Goal: Task Accomplishment & Management: Manage account settings

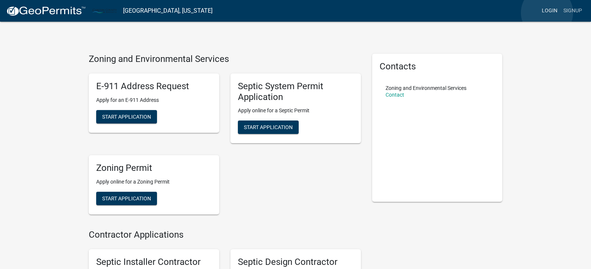
click at [547, 13] on link "Login" at bounding box center [550, 11] width 22 height 14
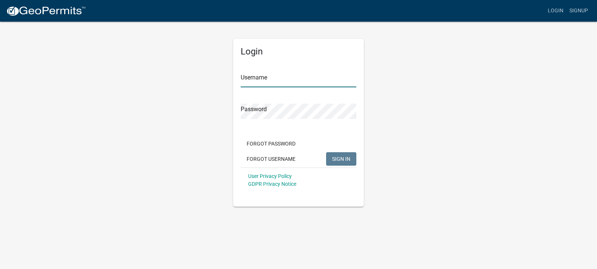
type input "mklaveau"
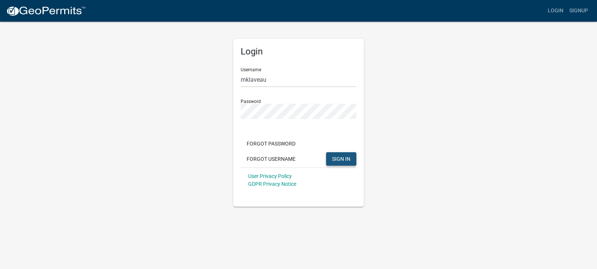
click at [345, 154] on button "SIGN IN" at bounding box center [341, 158] width 30 height 13
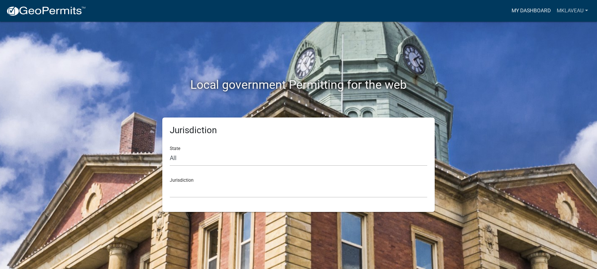
click at [527, 10] on link "My Dashboard" at bounding box center [530, 11] width 45 height 14
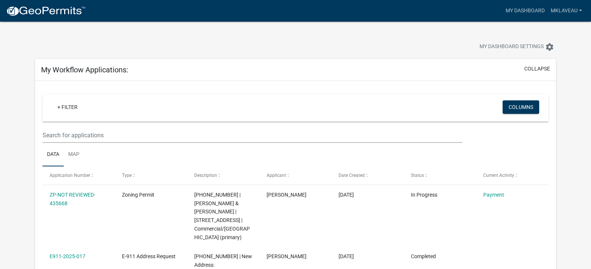
click at [144, 117] on div "+ Filter Columns" at bounding box center [295, 107] width 499 height 27
click at [528, 107] on button "Columns" at bounding box center [521, 106] width 37 height 13
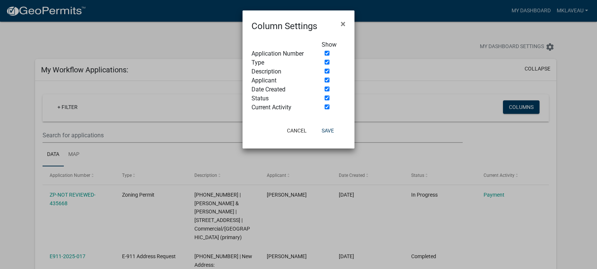
click at [224, 46] on ngb-modal-window "Column Settings × Show Application Number Type Description Applicant Date Creat…" at bounding box center [298, 134] width 597 height 269
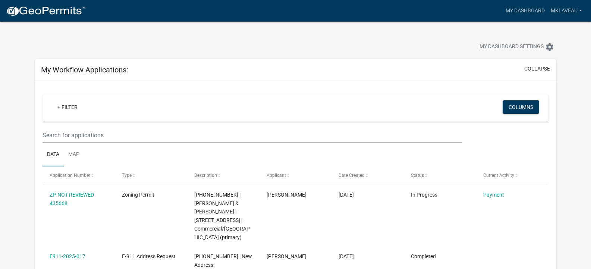
click at [221, 45] on div at bounding box center [184, 48] width 310 height 16
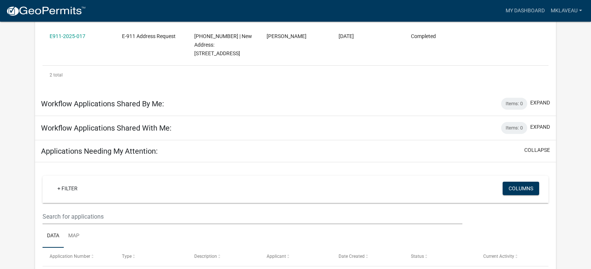
scroll to position [219, 0]
click at [544, 147] on button "collapse" at bounding box center [537, 151] width 26 height 8
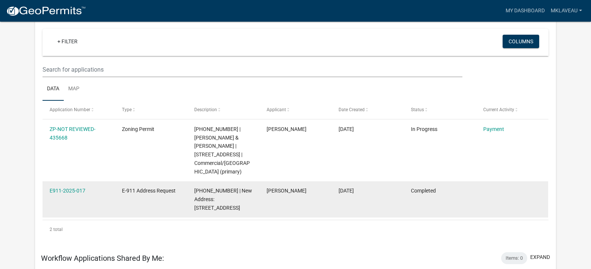
scroll to position [131, 0]
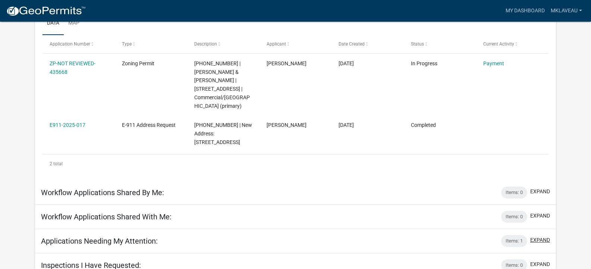
click at [545, 236] on button "expand" at bounding box center [540, 240] width 20 height 8
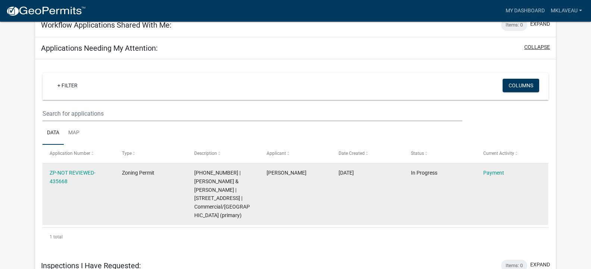
scroll to position [323, 0]
click at [499, 169] on link "Payment" at bounding box center [493, 172] width 21 height 6
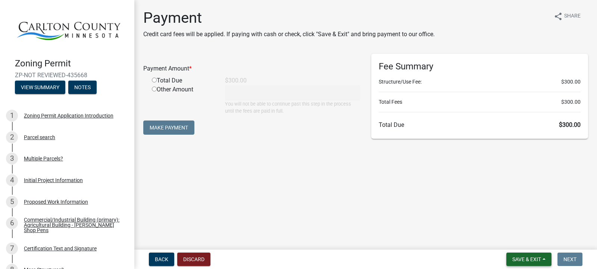
click at [512, 257] on span "Save & Exit" at bounding box center [526, 259] width 29 height 6
click at [526, 239] on button "Save & Exit" at bounding box center [522, 240] width 60 height 18
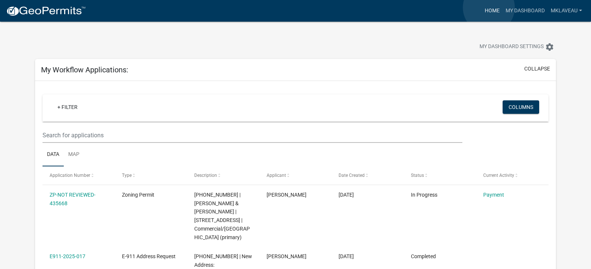
click at [489, 8] on link "Home" at bounding box center [492, 11] width 21 height 14
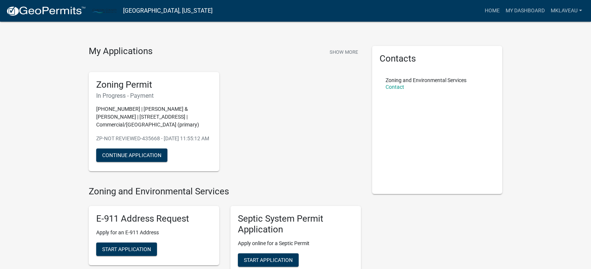
scroll to position [6, 0]
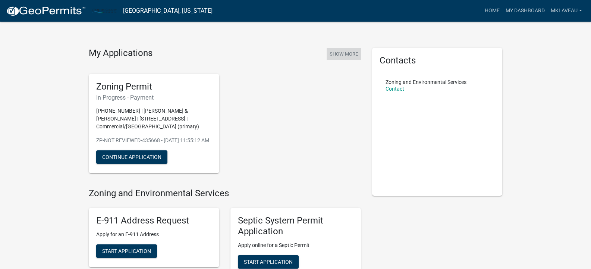
click at [339, 52] on button "Show More" at bounding box center [344, 54] width 34 height 12
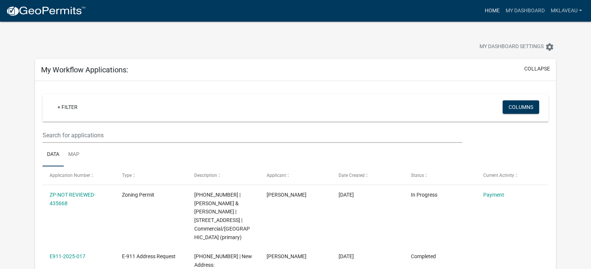
click at [497, 9] on link "Home" at bounding box center [492, 11] width 21 height 14
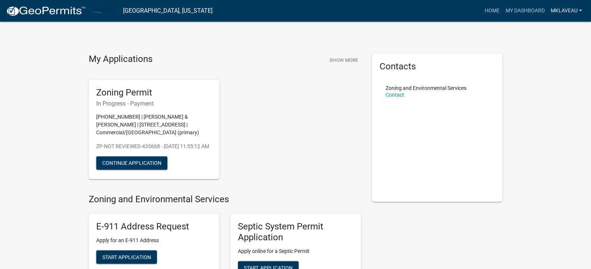
click at [562, 12] on link "mklaveau" at bounding box center [566, 11] width 37 height 14
click at [543, 57] on link "Logout" at bounding box center [556, 55] width 60 height 18
